Goal: Information Seeking & Learning: Learn about a topic

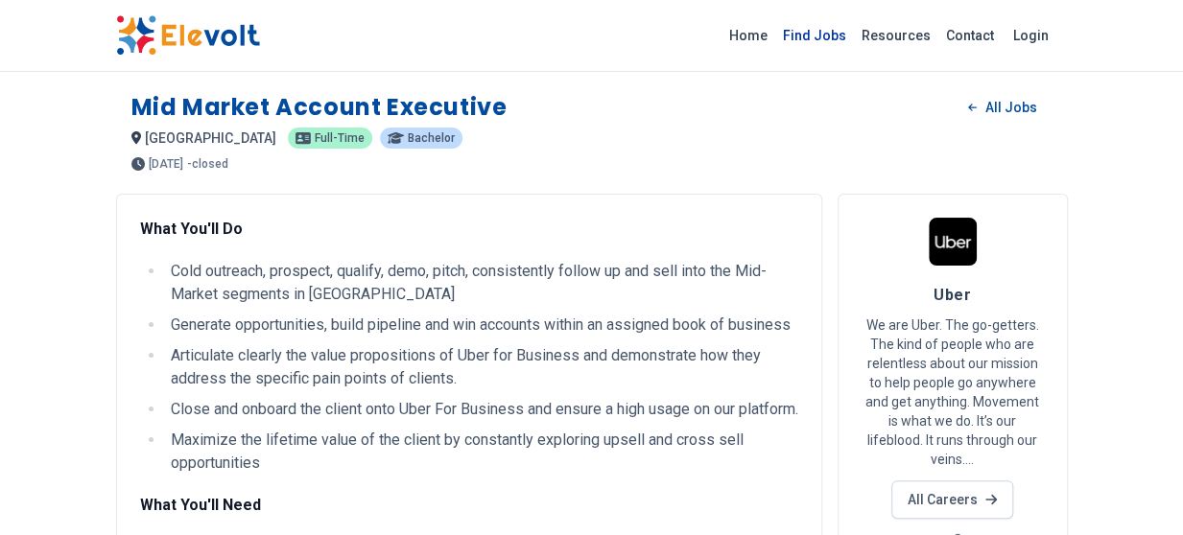
click at [821, 35] on link "Find Jobs" at bounding box center [814, 35] width 79 height 31
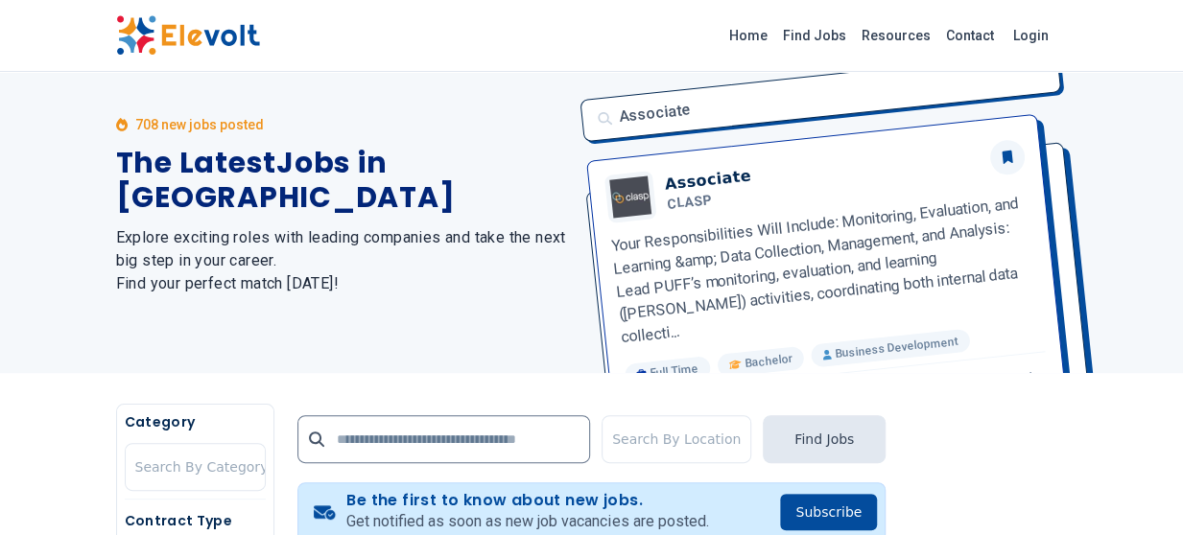
click at [497, 158] on div "708 new jobs posted The Latest Jobs in [GEOGRAPHIC_DATA] Explore exciting roles…" at bounding box center [342, 205] width 453 height 336
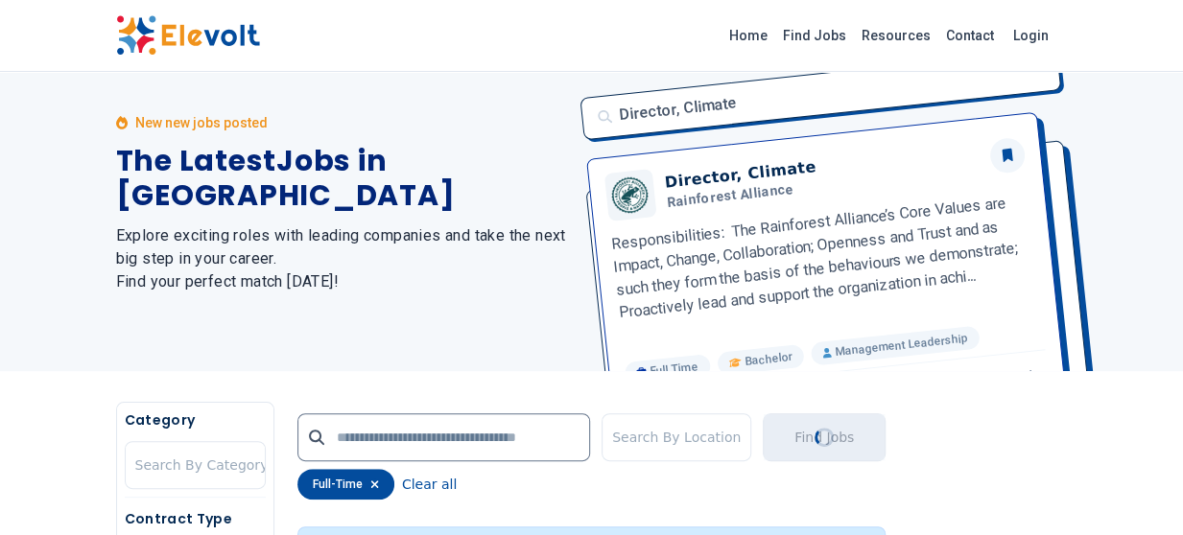
click at [455, 295] on div "New new jobs posted The Latest Jobs in [GEOGRAPHIC_DATA] Explore exciting roles…" at bounding box center [342, 204] width 453 height 336
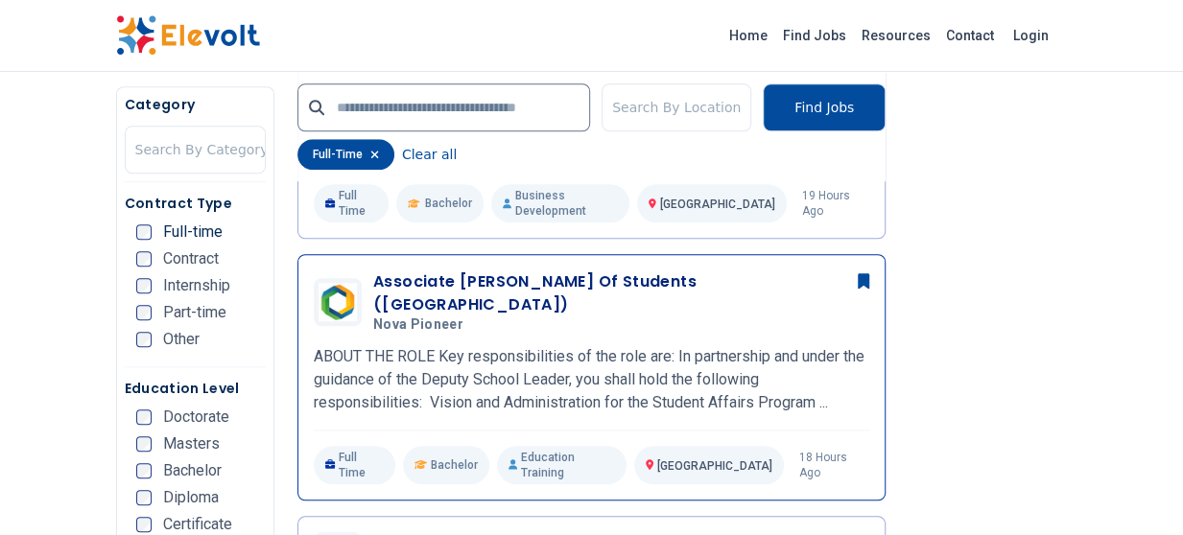
scroll to position [768, 0]
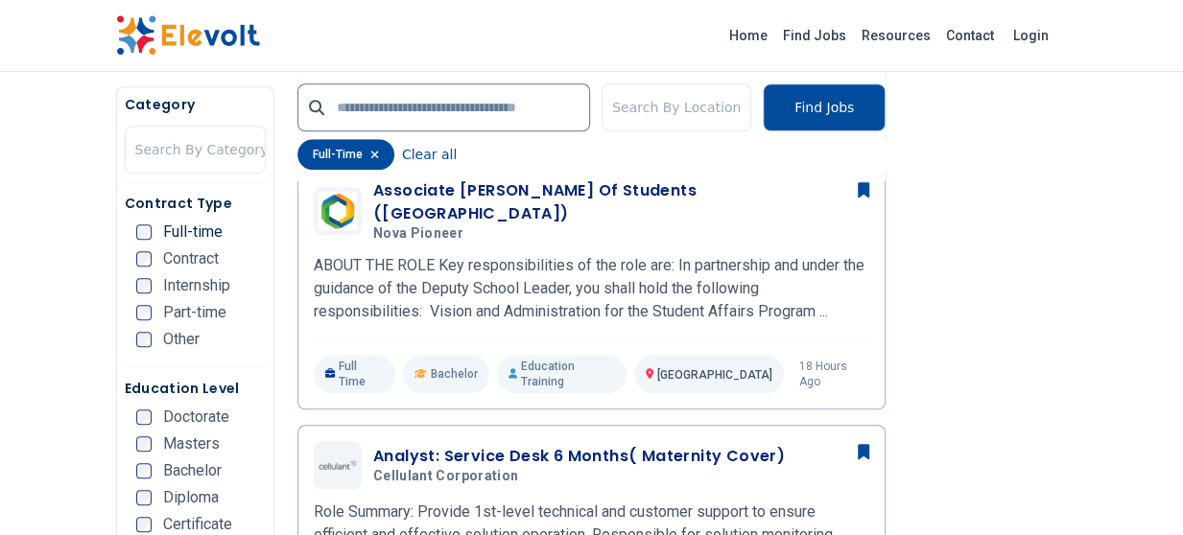
click at [263, 335] on li "Other" at bounding box center [201, 339] width 130 height 15
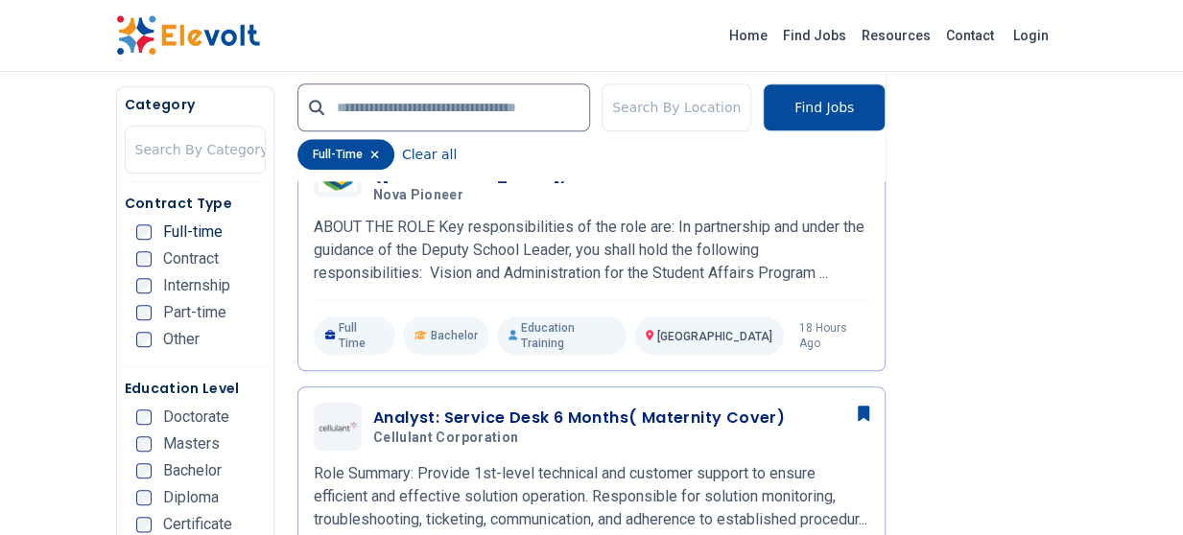
click at [248, 334] on li "Other" at bounding box center [201, 339] width 130 height 15
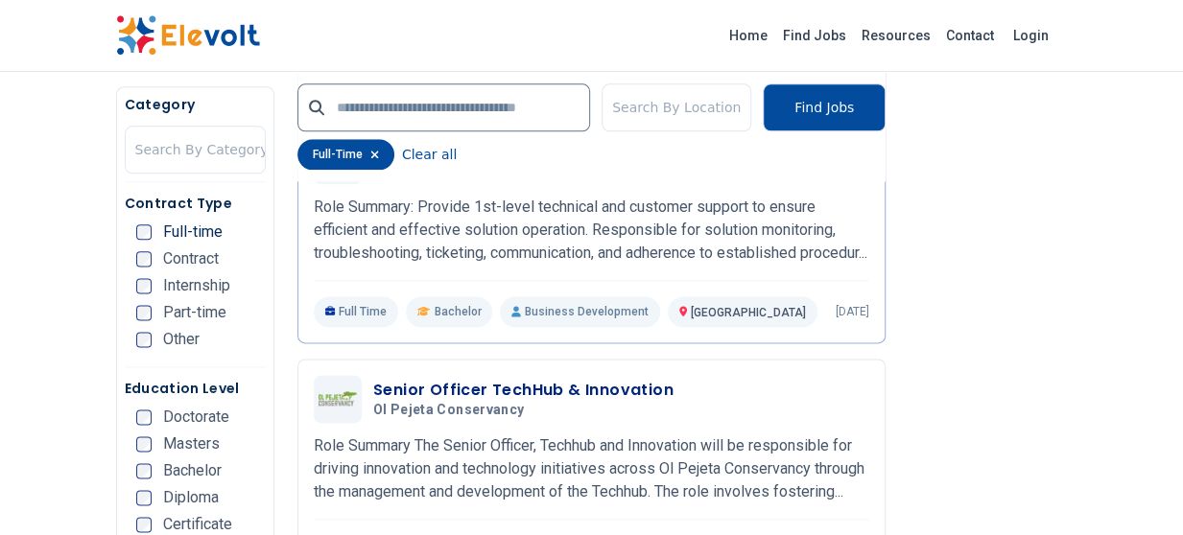
scroll to position [1228, 0]
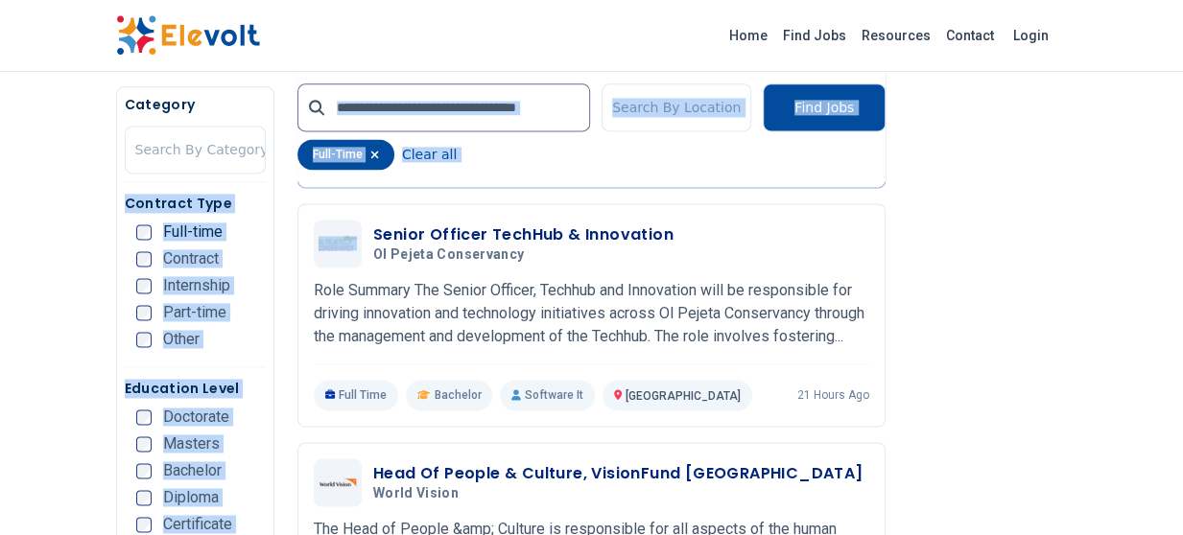
drag, startPoint x: 284, startPoint y: 237, endPoint x: 271, endPoint y: 156, distance: 81.7
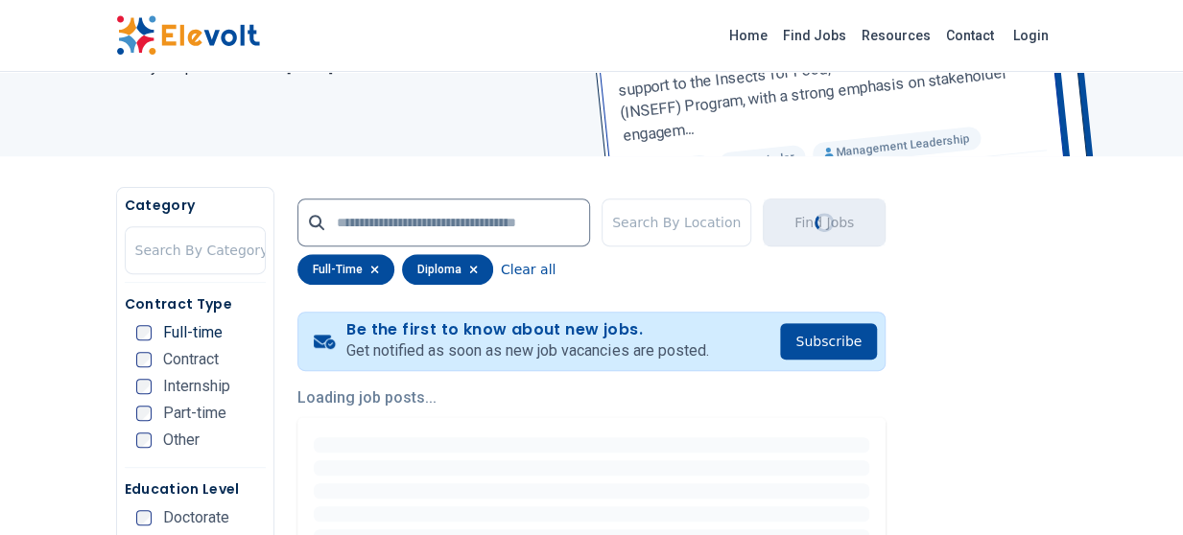
scroll to position [38, 0]
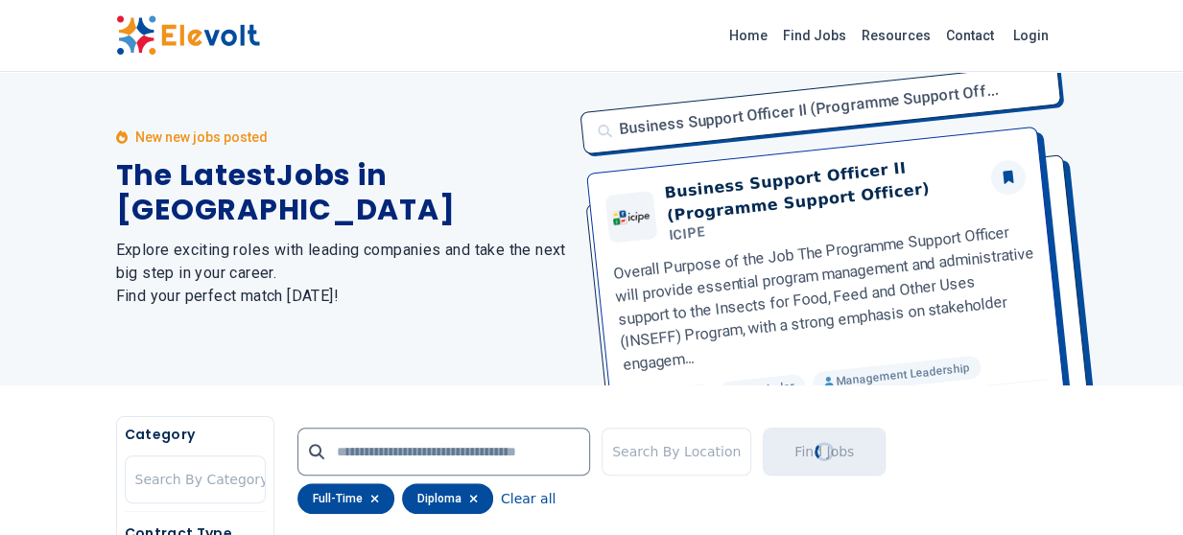
click at [467, 337] on div "New new jobs posted The Latest Jobs in [GEOGRAPHIC_DATA] Explore exciting roles…" at bounding box center [342, 218] width 453 height 336
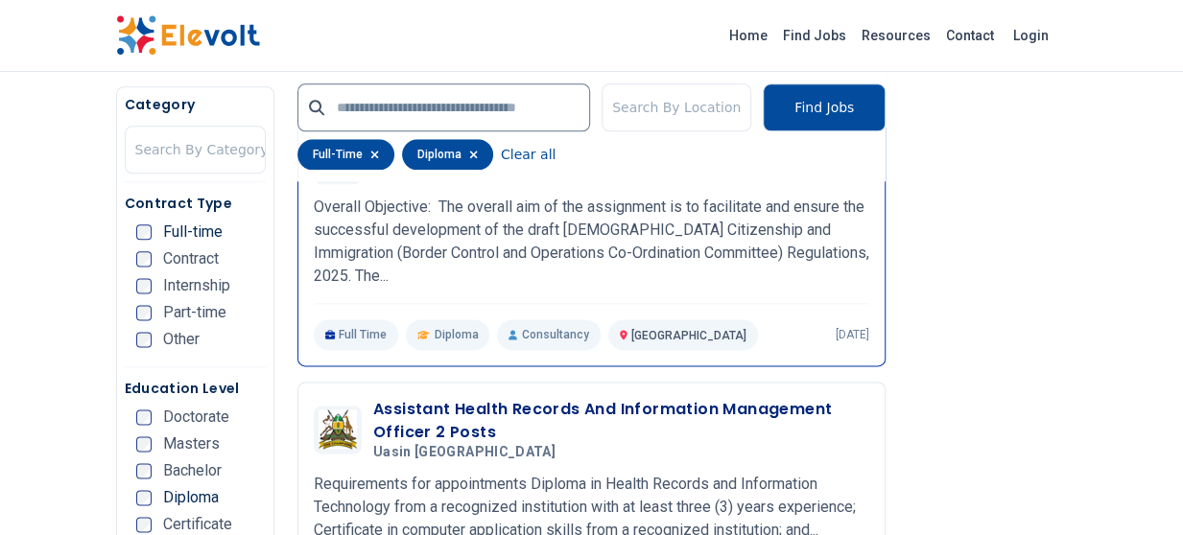
scroll to position [1075, 0]
